Goal: Find specific page/section: Find specific page/section

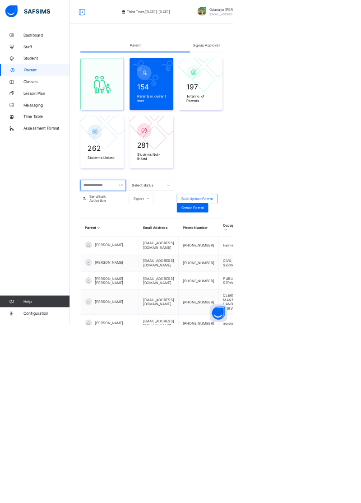
click at [156, 283] on input "text" at bounding box center [160, 286] width 70 height 17
click at [142, 282] on input "text" at bounding box center [160, 286] width 70 height 17
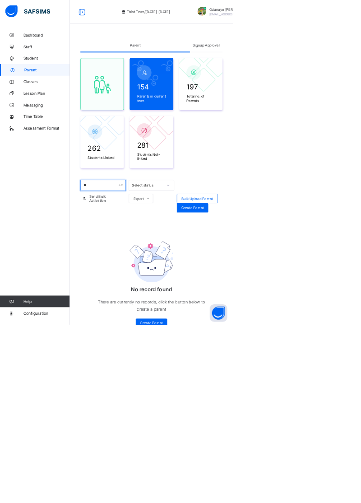
type input "*"
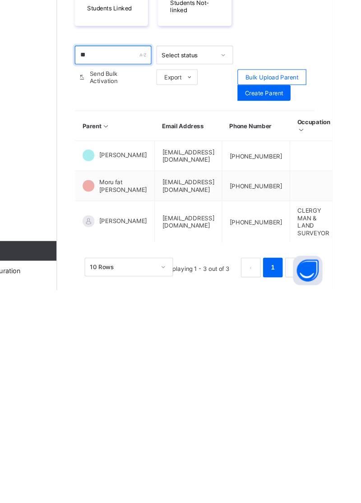
type input "*"
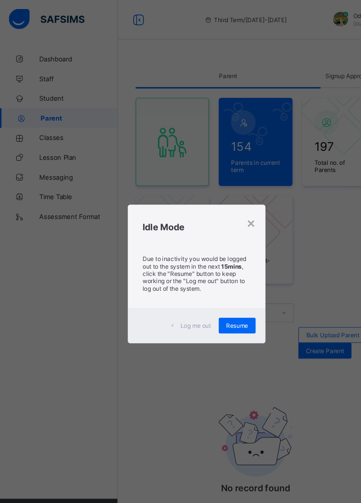
type input "*****"
click at [257, 207] on div "× Idle Mode Due to inactivity you would be logged out to the system in the next…" at bounding box center [180, 251] width 361 height 503
click at [228, 302] on span "Resume" at bounding box center [218, 298] width 20 height 7
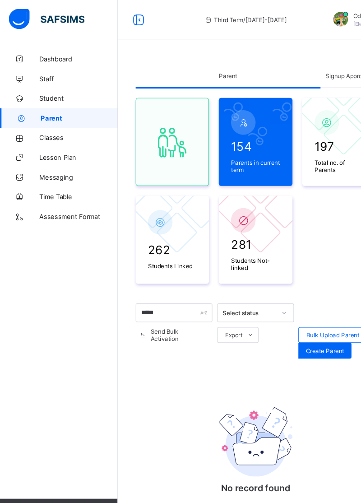
click at [51, 56] on span "Dashboard" at bounding box center [72, 54] width 72 height 7
